Goal: Transaction & Acquisition: Purchase product/service

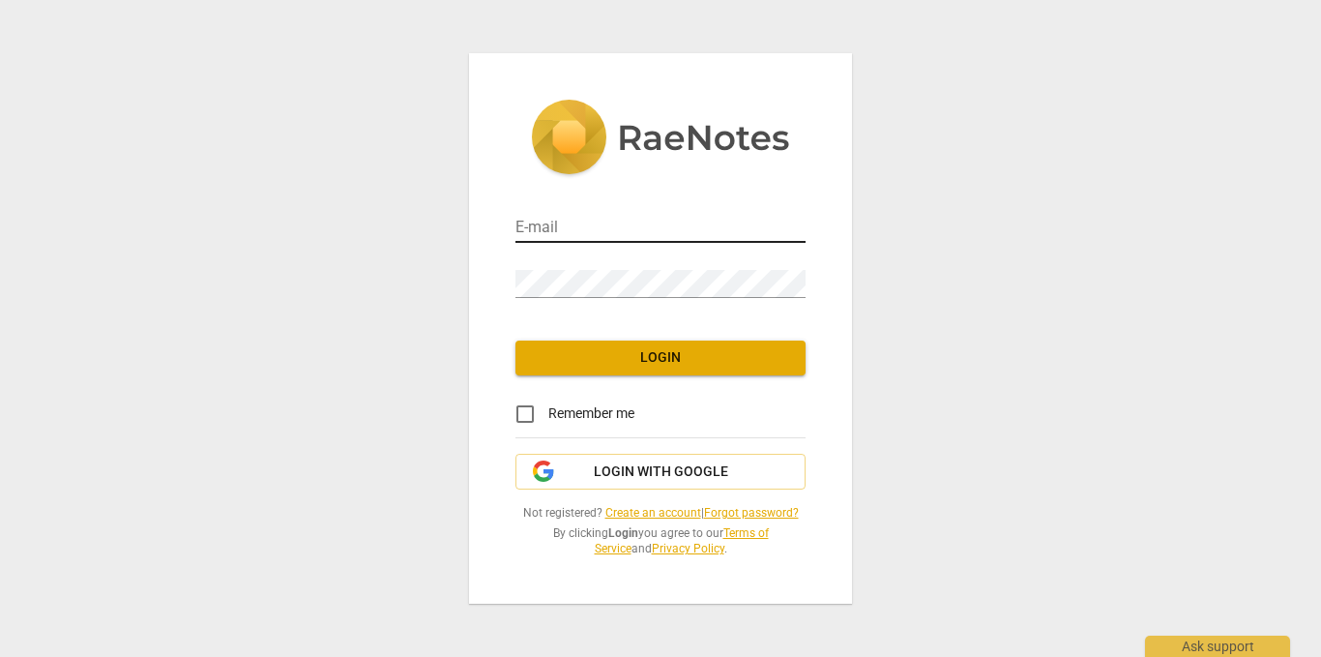
type input "[EMAIL_ADDRESS][PERSON_NAME][DOMAIN_NAME]"
click at [701, 217] on input "asdrubal.moreno.f@gmail.com" at bounding box center [661, 229] width 290 height 28
click at [527, 401] on input "Remember me" at bounding box center [525, 414] width 46 height 46
checkbox input "true"
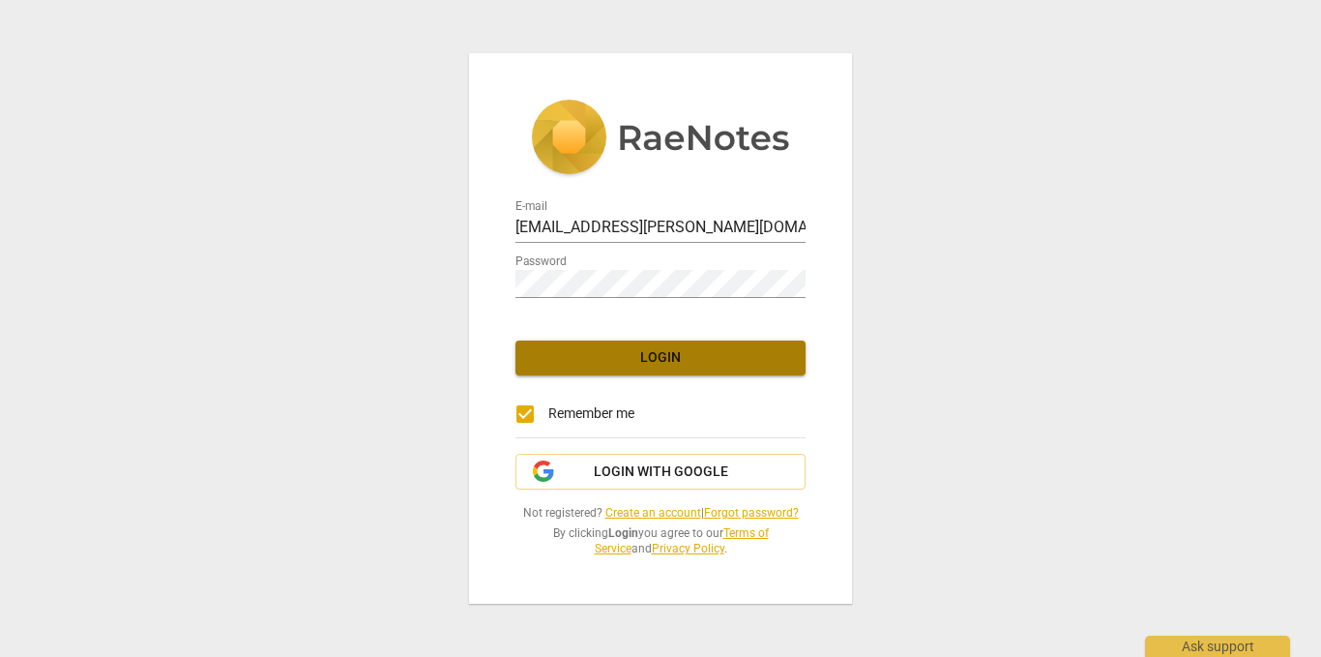
click at [614, 355] on span "Login" at bounding box center [660, 357] width 259 height 19
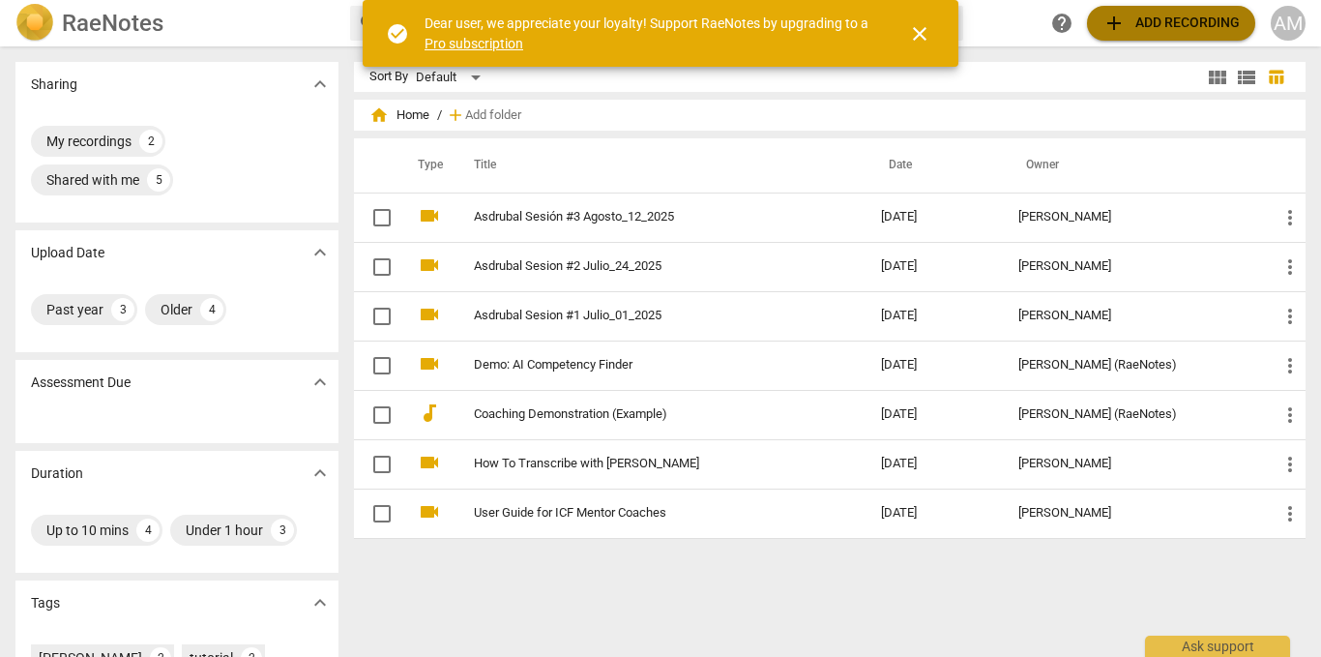
click at [1121, 29] on span "add" at bounding box center [1114, 23] width 23 height 23
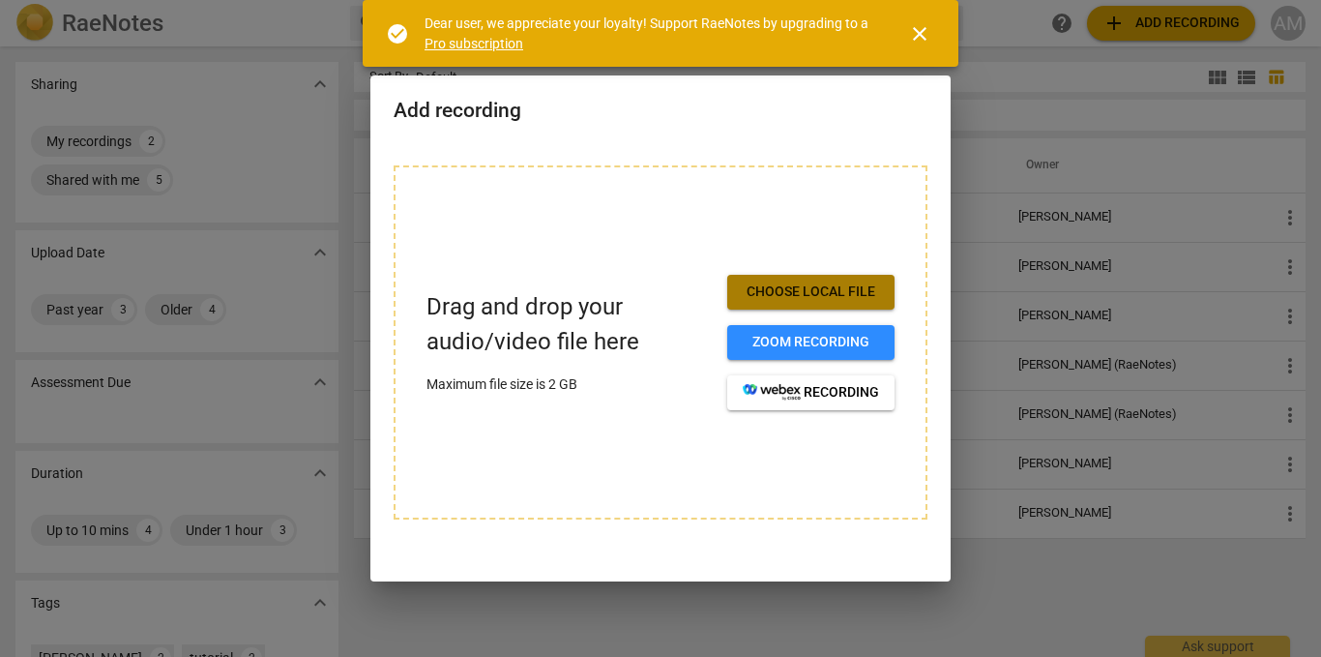
click at [768, 292] on span "Choose local file" at bounding box center [811, 291] width 136 height 19
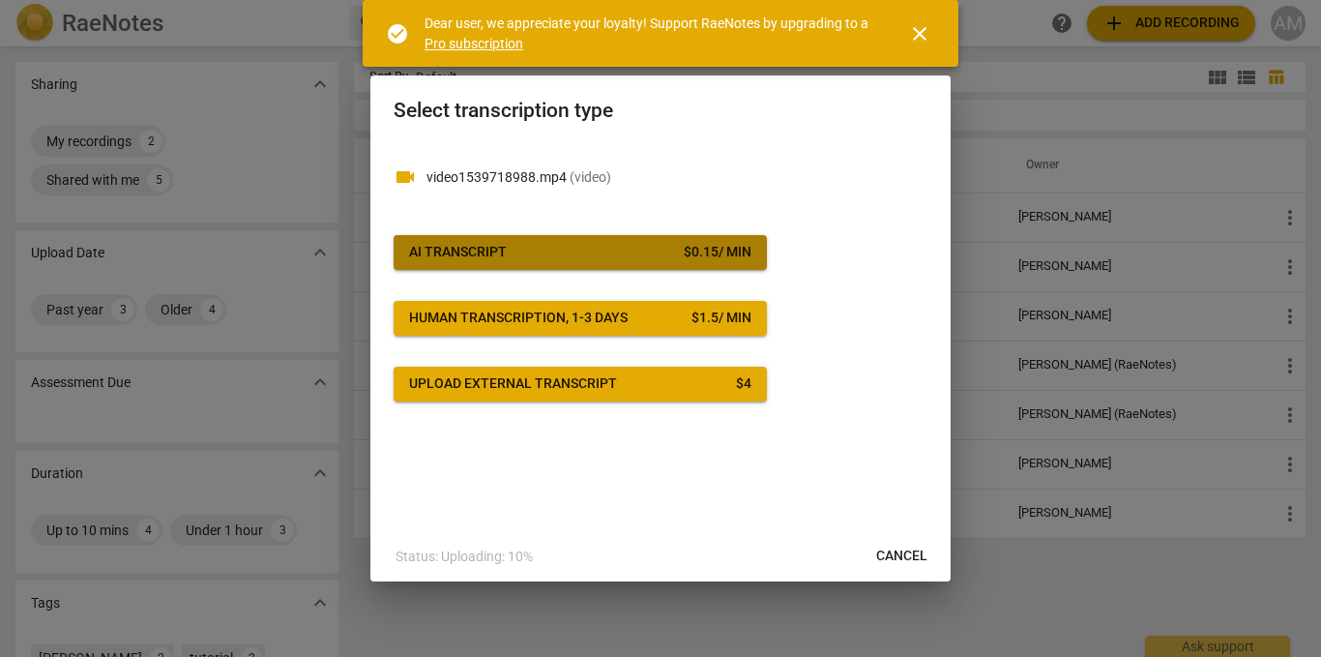
click at [714, 243] on div "$ 0.15 / min" at bounding box center [718, 252] width 68 height 19
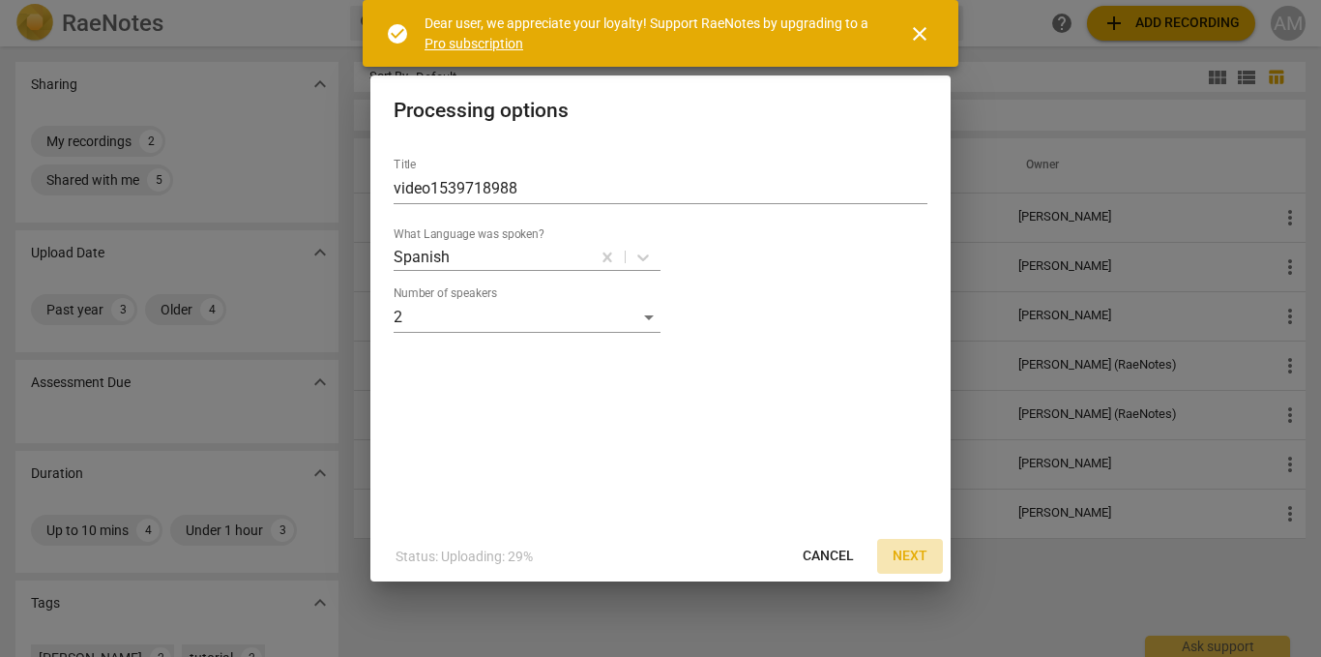
click at [918, 556] on span "Next" at bounding box center [910, 555] width 35 height 19
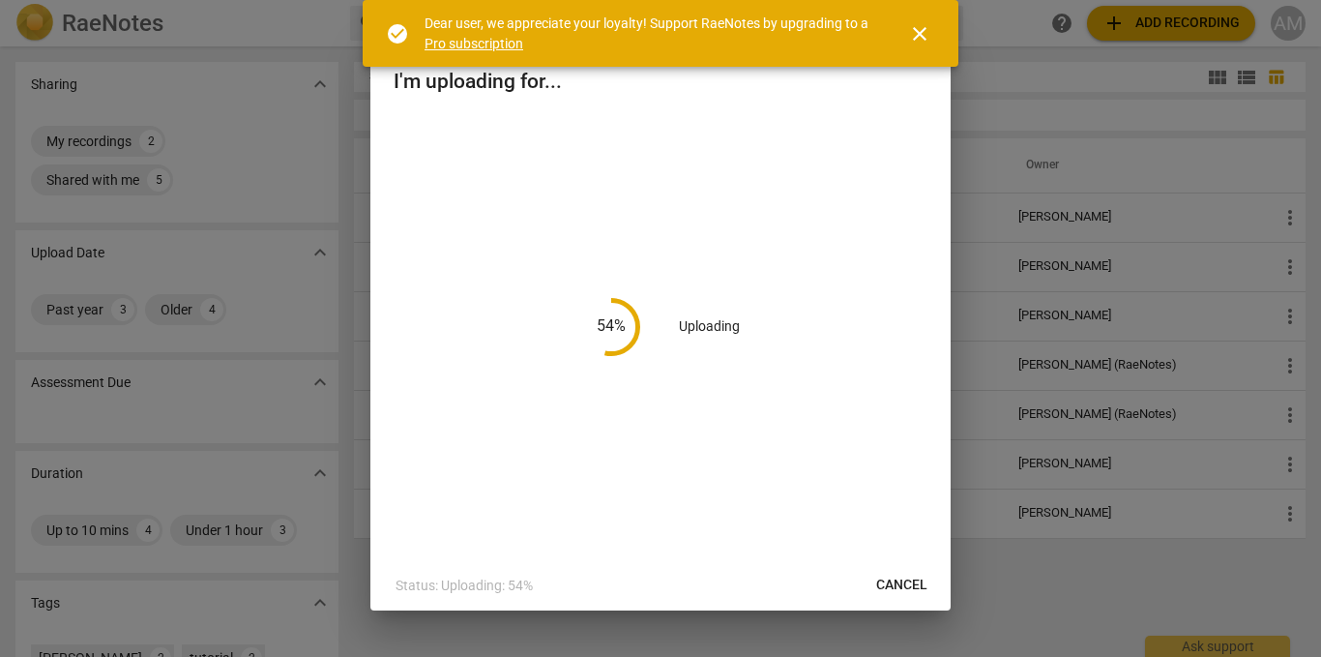
click at [928, 32] on span "close" at bounding box center [919, 33] width 23 height 23
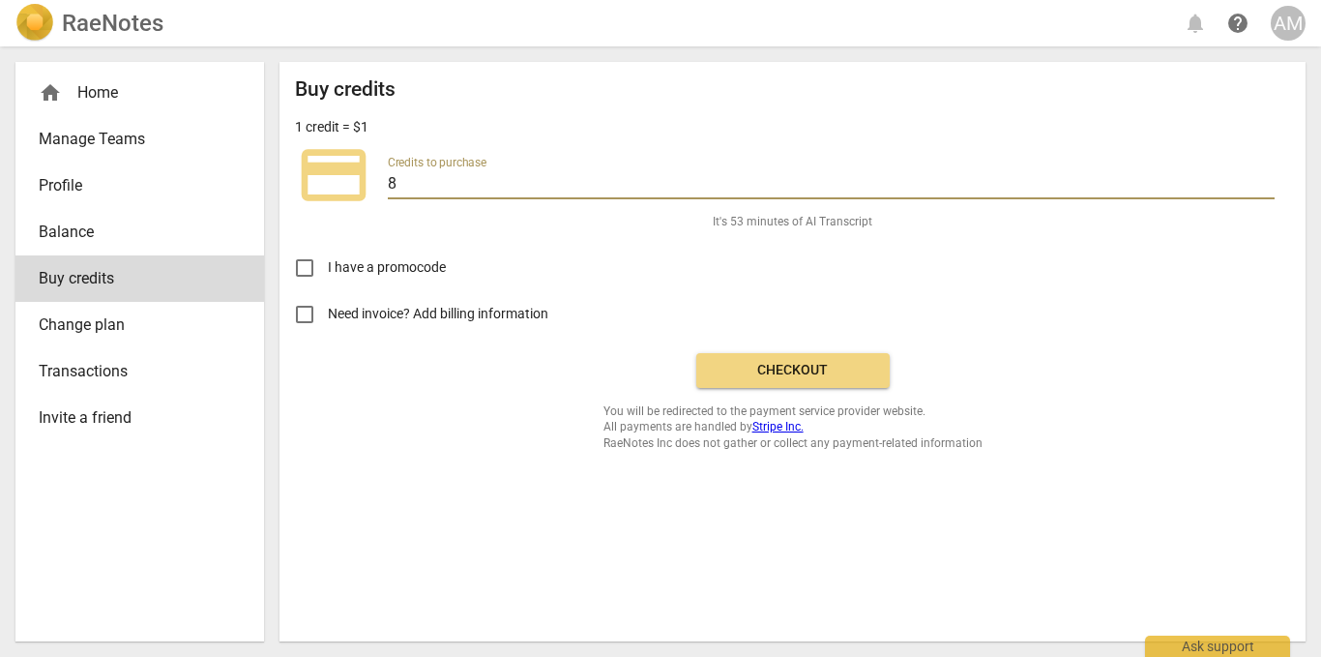
click at [608, 183] on input "8" at bounding box center [831, 185] width 887 height 28
click at [739, 369] on span "Checkout" at bounding box center [793, 370] width 162 height 19
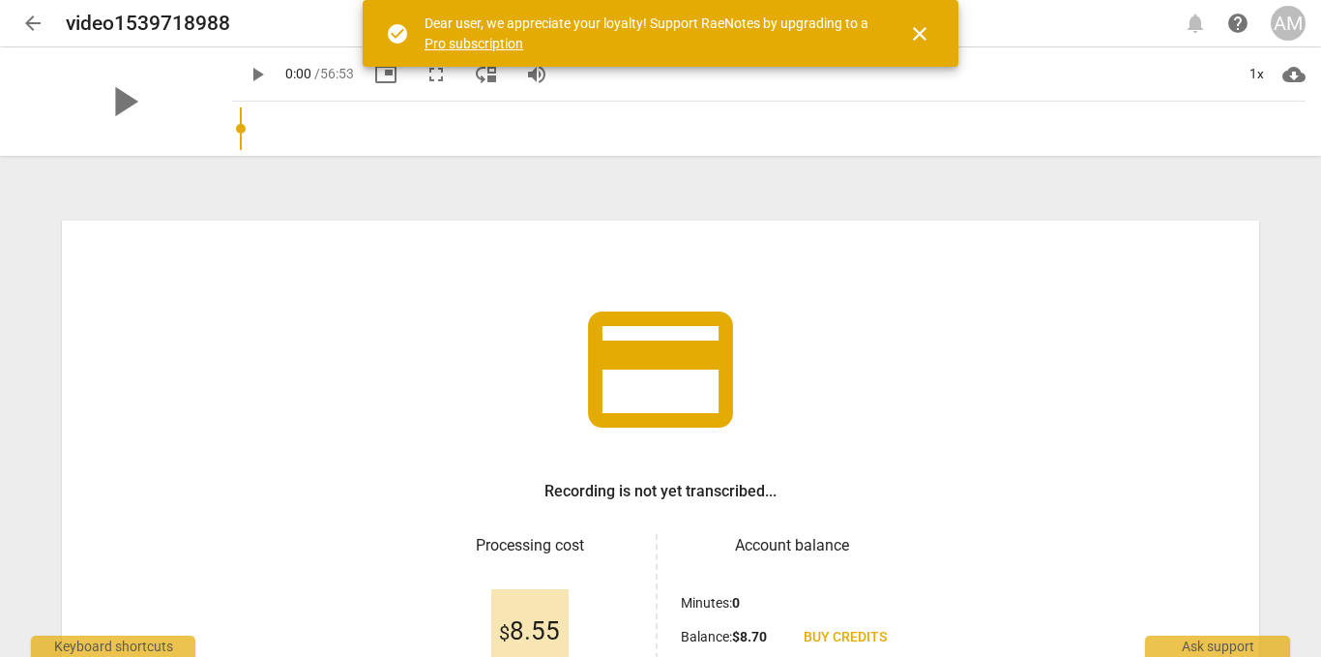
click at [925, 34] on span "close" at bounding box center [919, 33] width 23 height 23
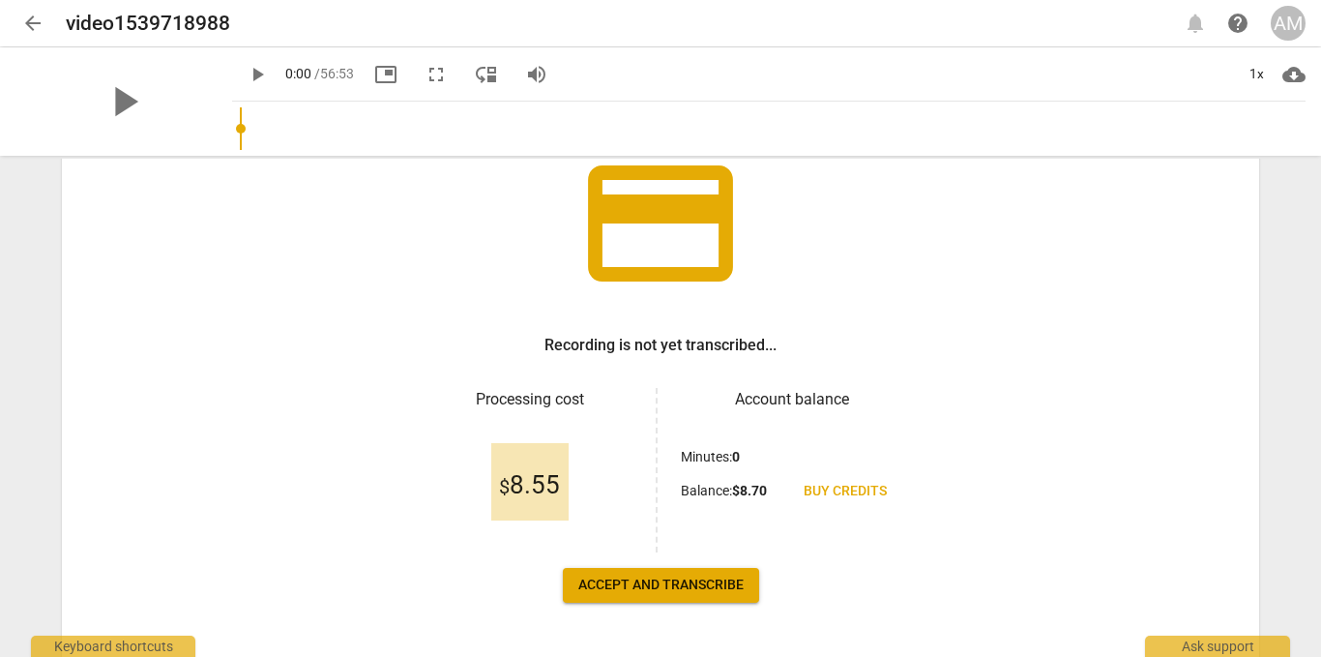
scroll to position [216, 0]
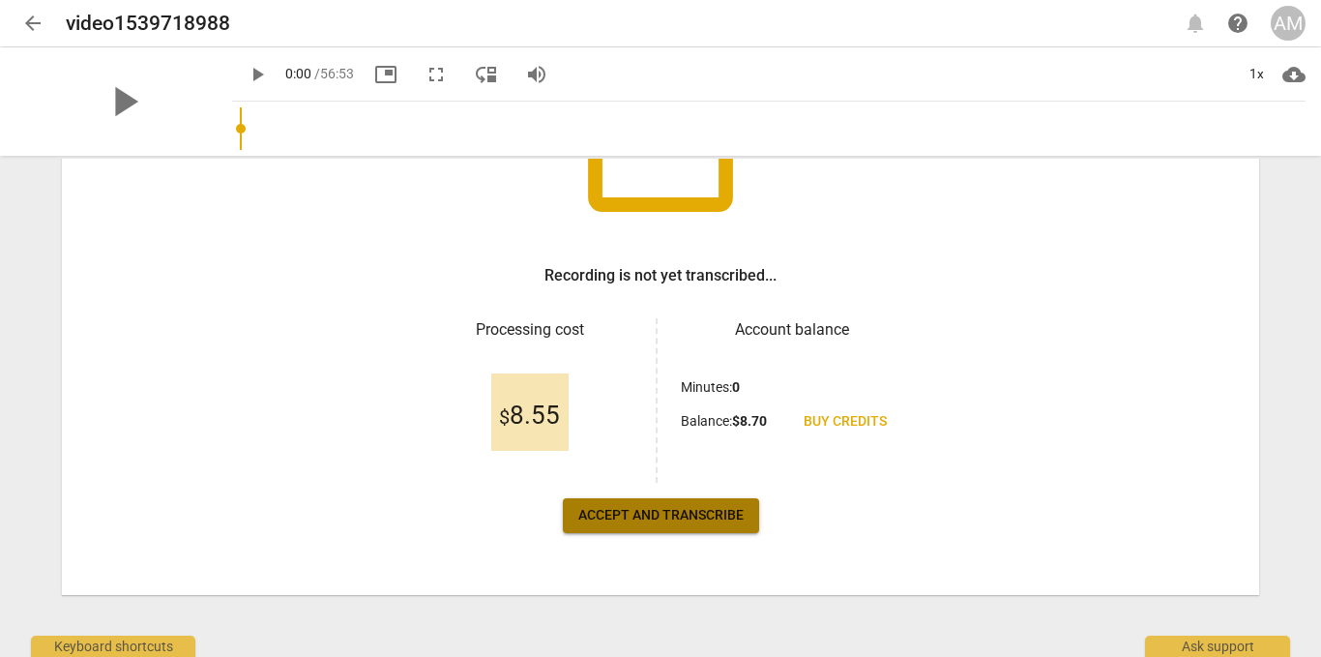
click at [697, 517] on span "Accept and transcribe" at bounding box center [660, 515] width 165 height 19
